Goal: Browse casually

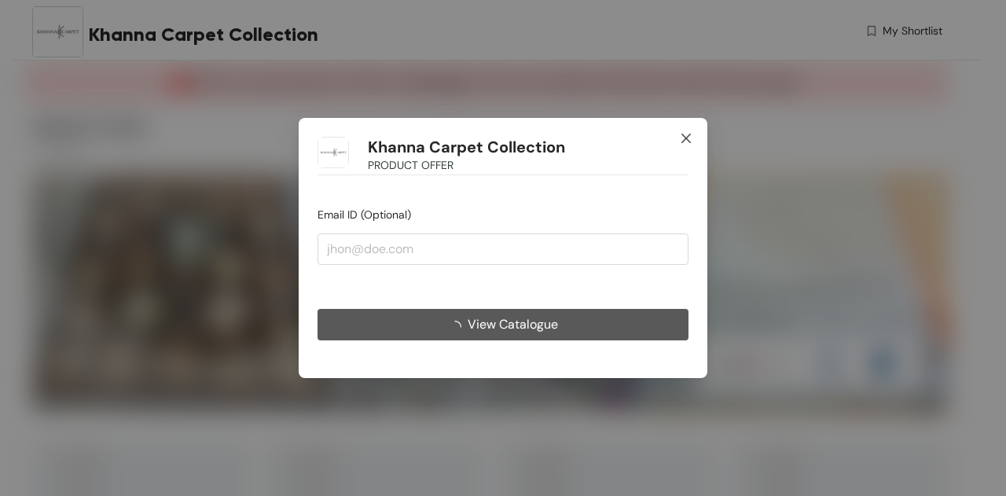
click at [690, 136] on icon "close" at bounding box center [686, 138] width 13 height 13
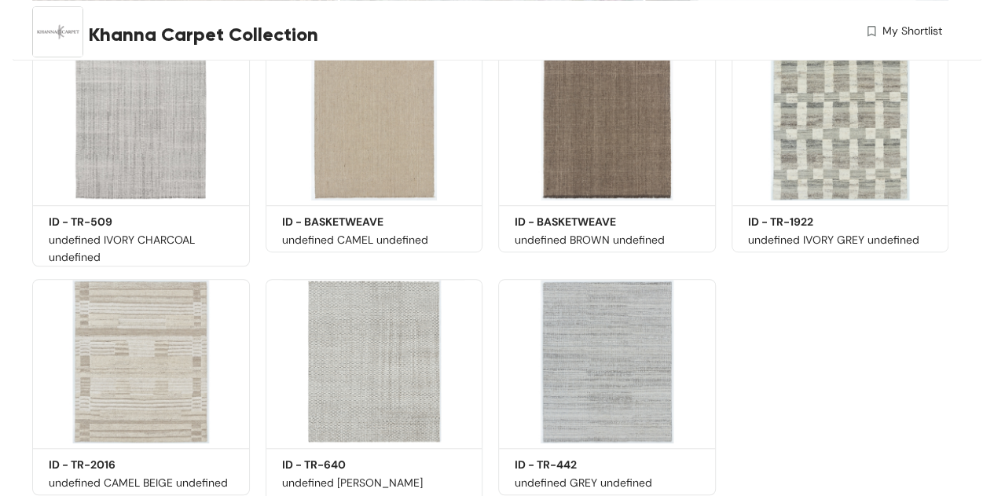
scroll to position [439, 0]
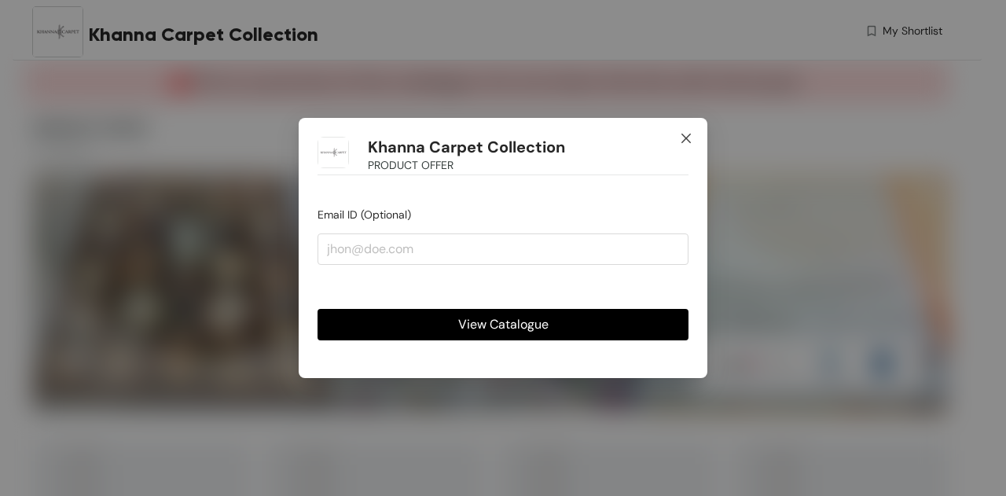
click at [685, 139] on icon "close" at bounding box center [686, 138] width 13 height 13
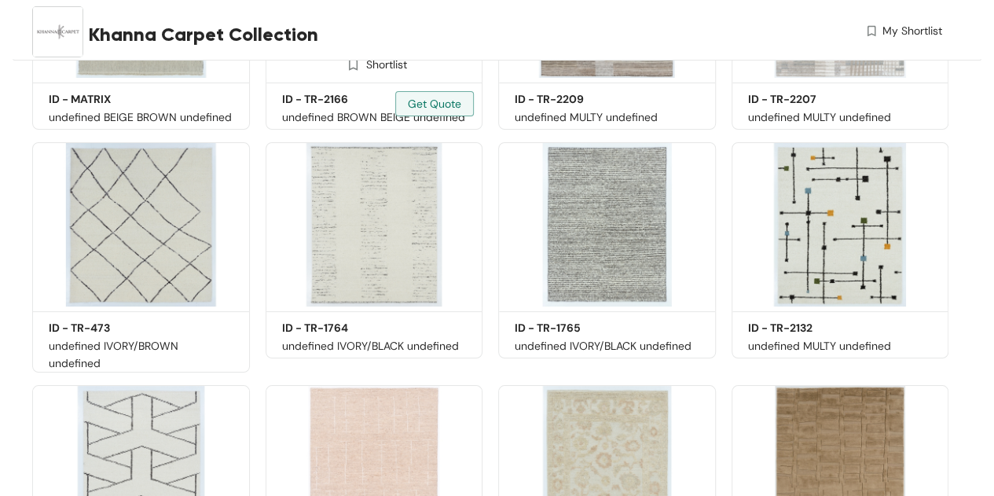
scroll to position [2860, 0]
